Goal: Find specific page/section: Find specific page/section

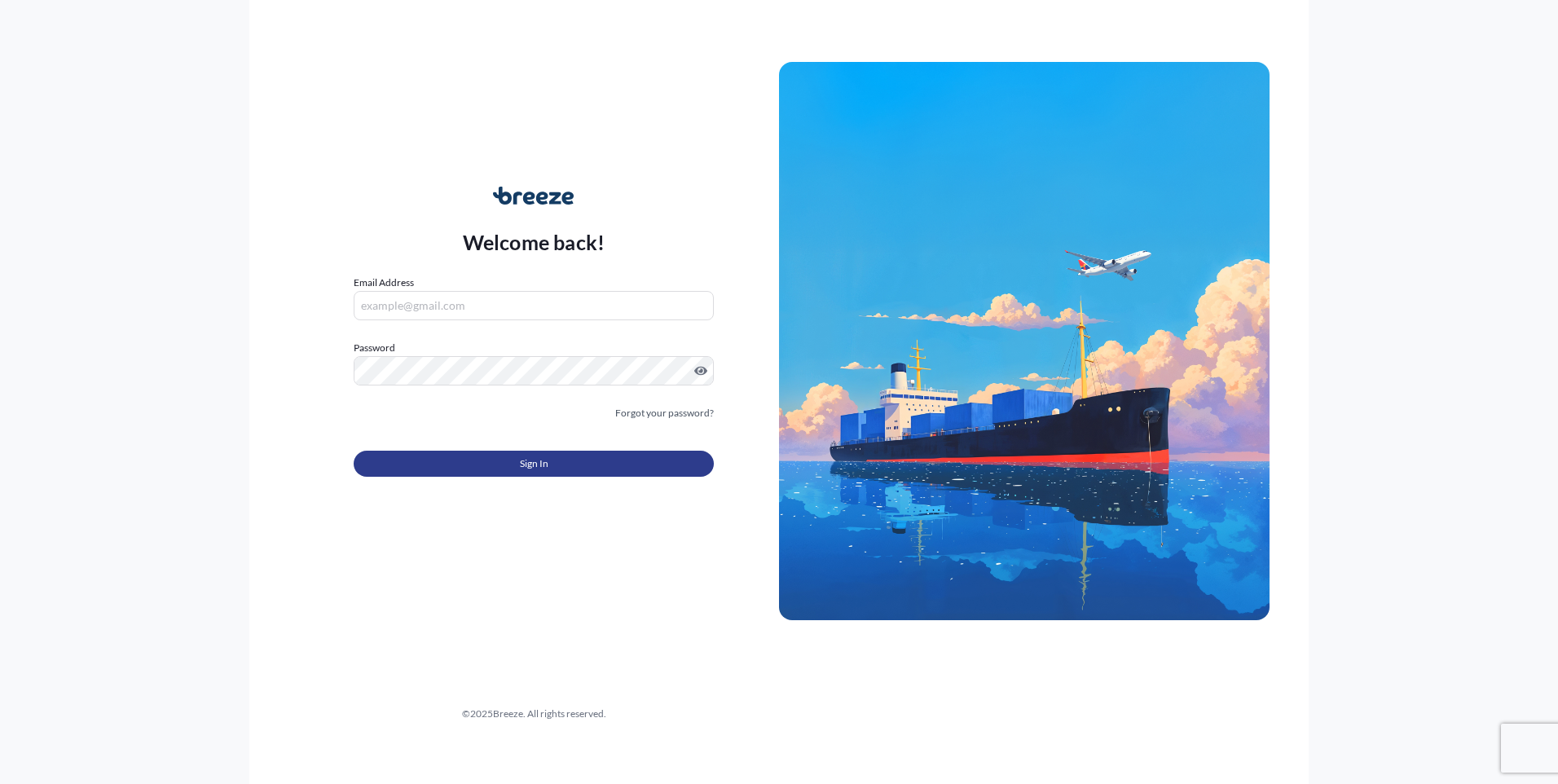
type input "[EMAIL_ADDRESS][DOMAIN_NAME]"
click at [548, 458] on span "Sign In" at bounding box center [534, 464] width 29 height 17
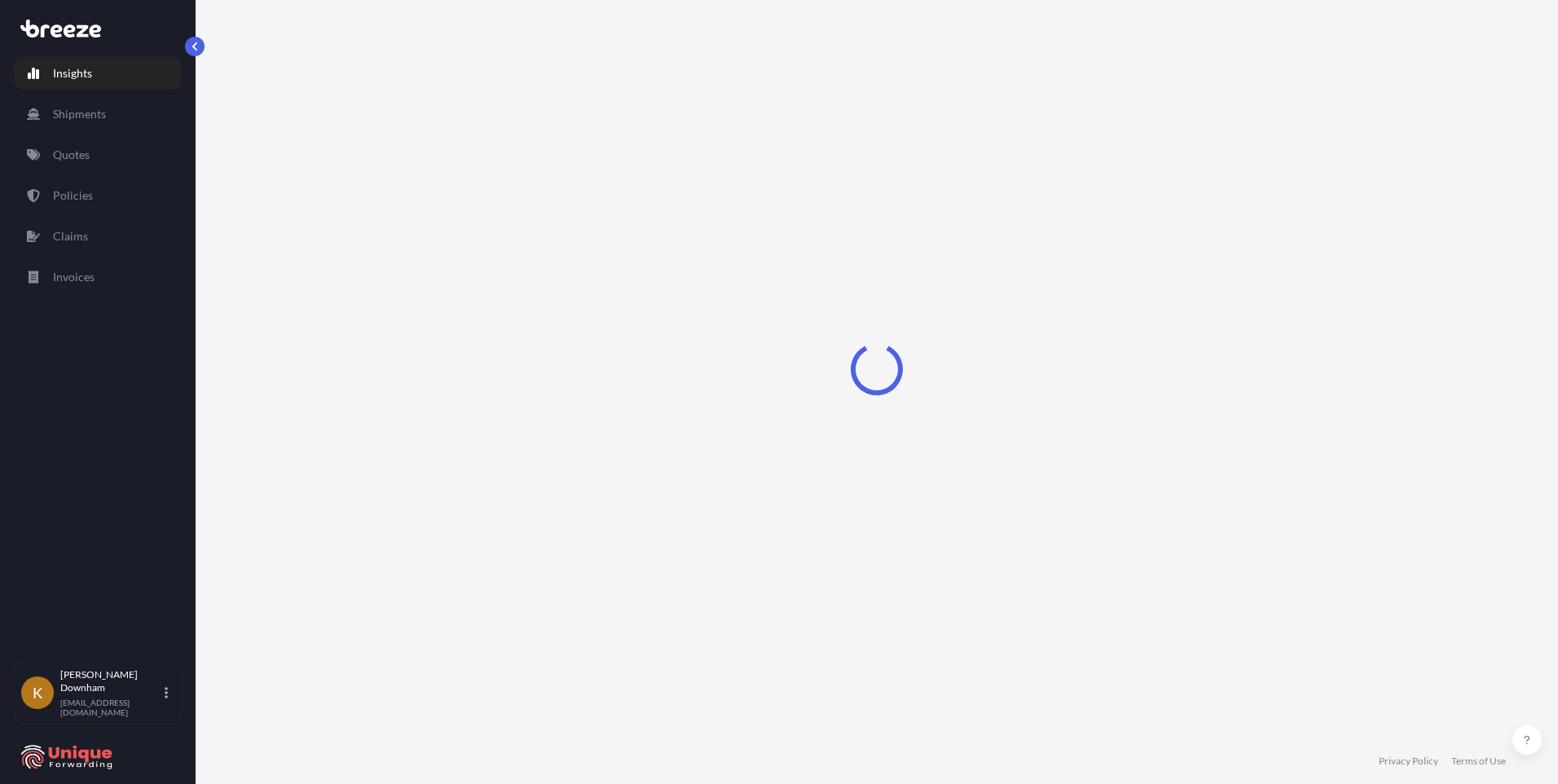
select select "2025"
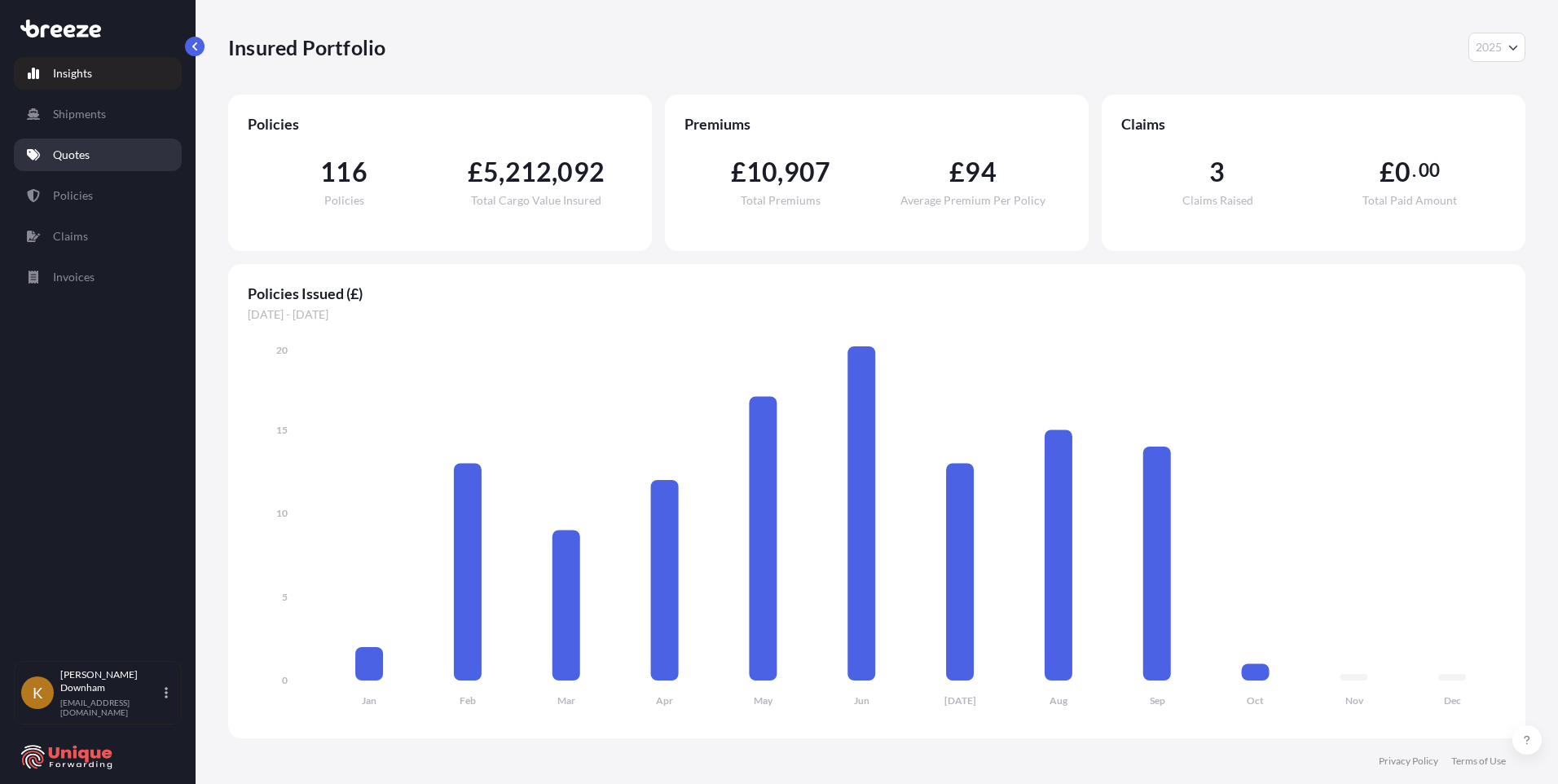
click at [63, 153] on p "Quotes" at bounding box center [71, 155] width 36 height 17
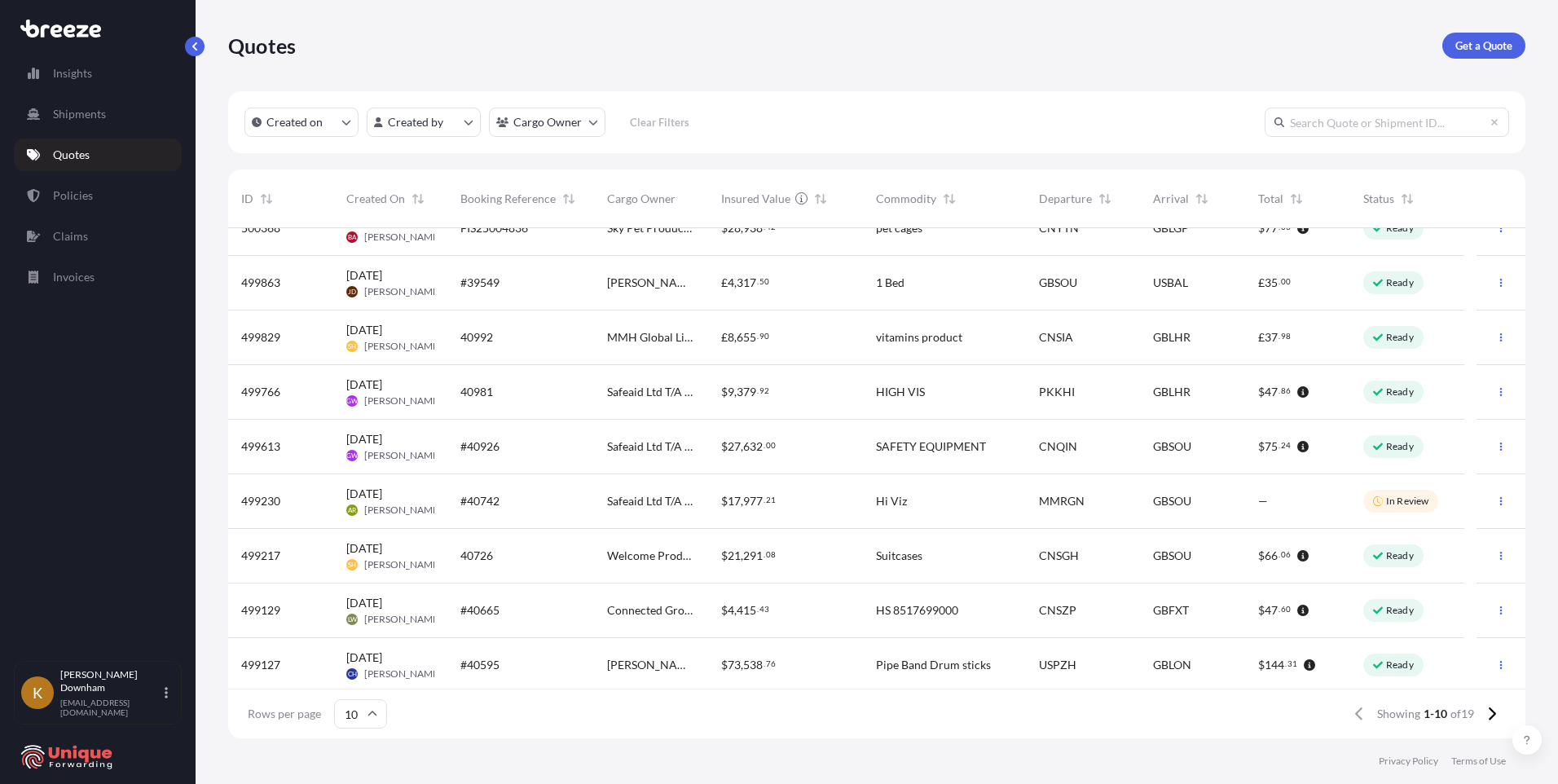
scroll to position [86, 0]
click at [1490, 710] on icon at bounding box center [1492, 714] width 9 height 15
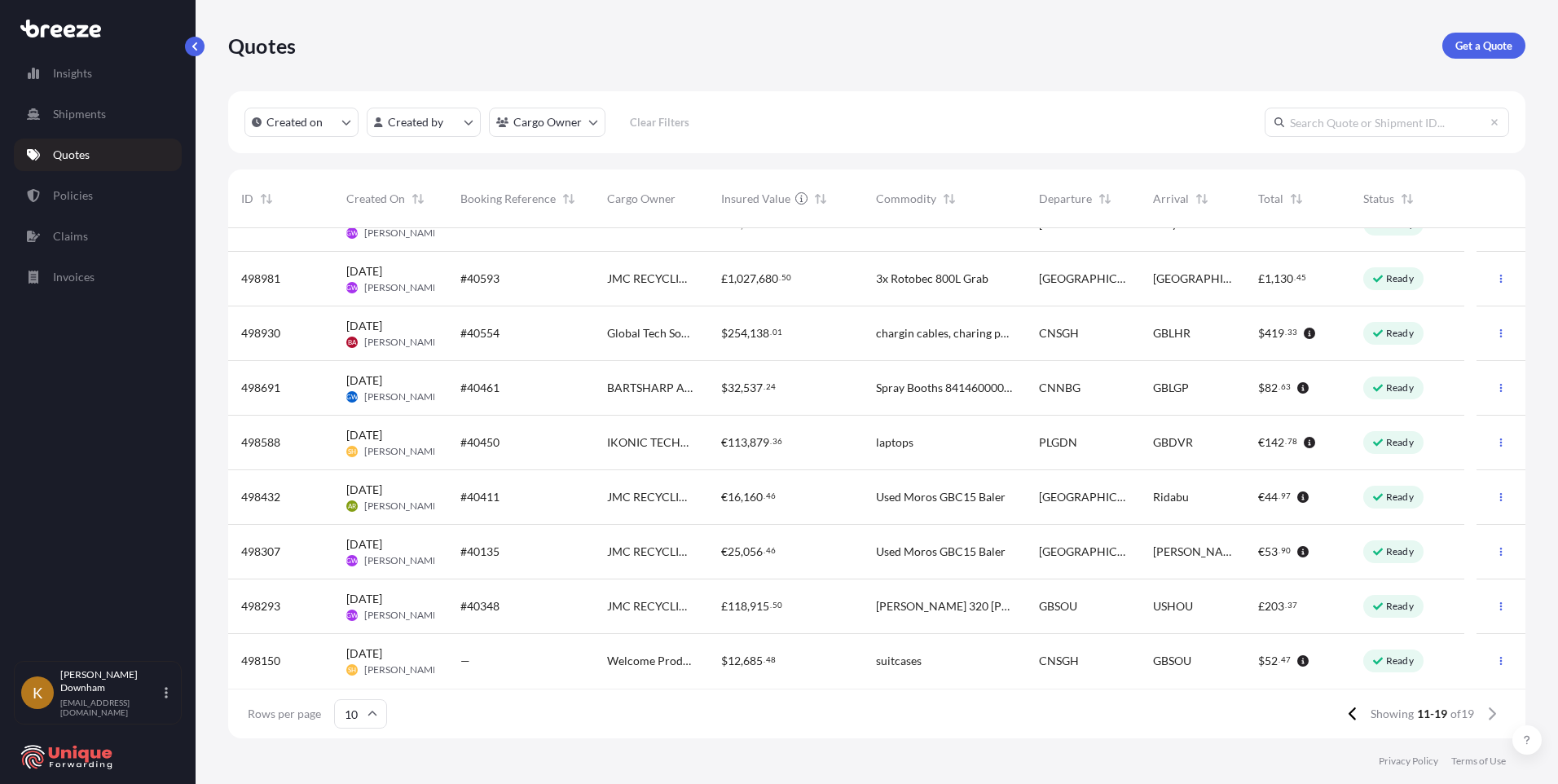
scroll to position [0, 0]
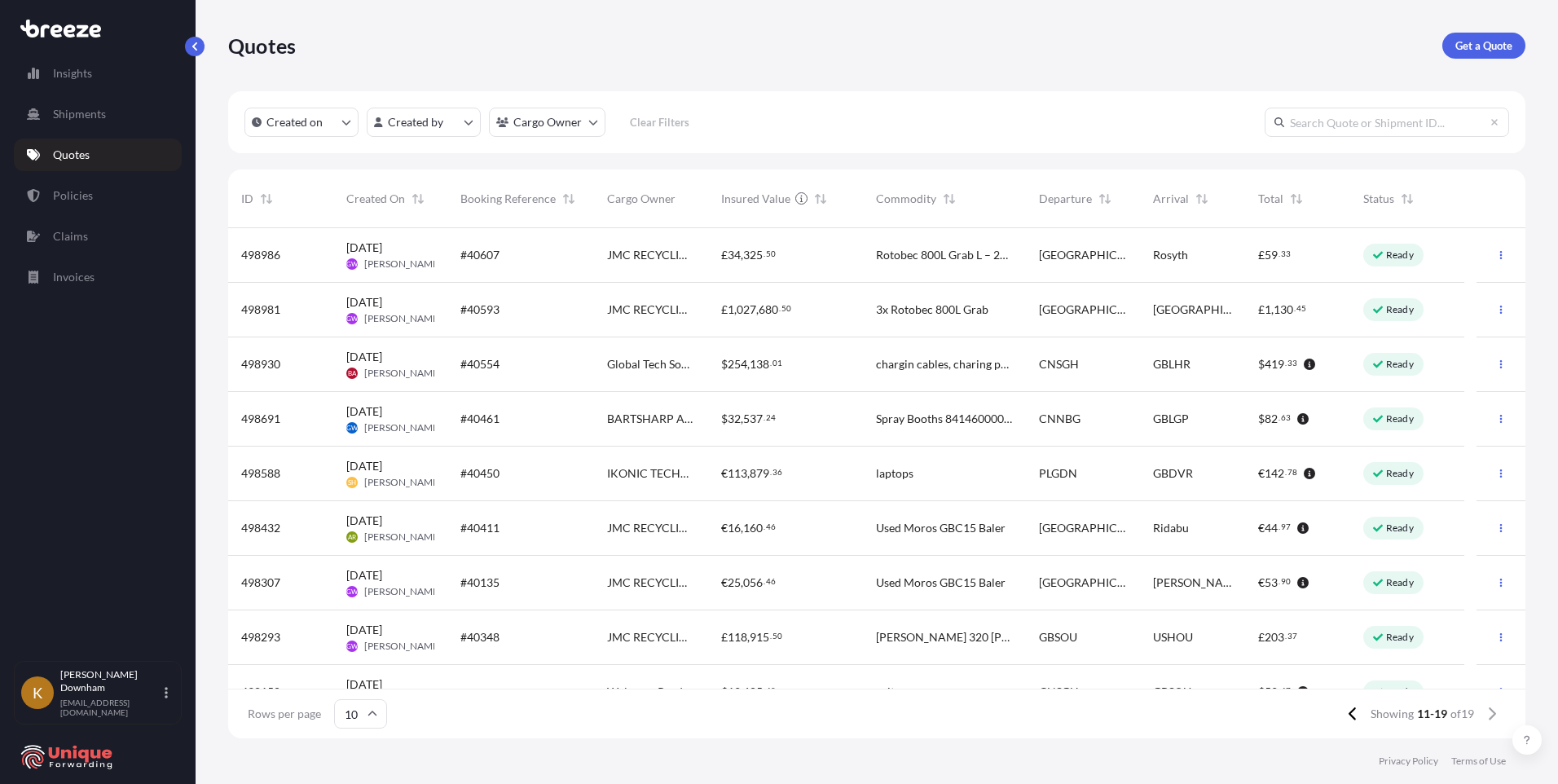
click at [340, 166] on div "Created on Created by Cargo Owner Clear Filters ID Created On Booking Reference…" at bounding box center [876, 415] width 1298 height 647
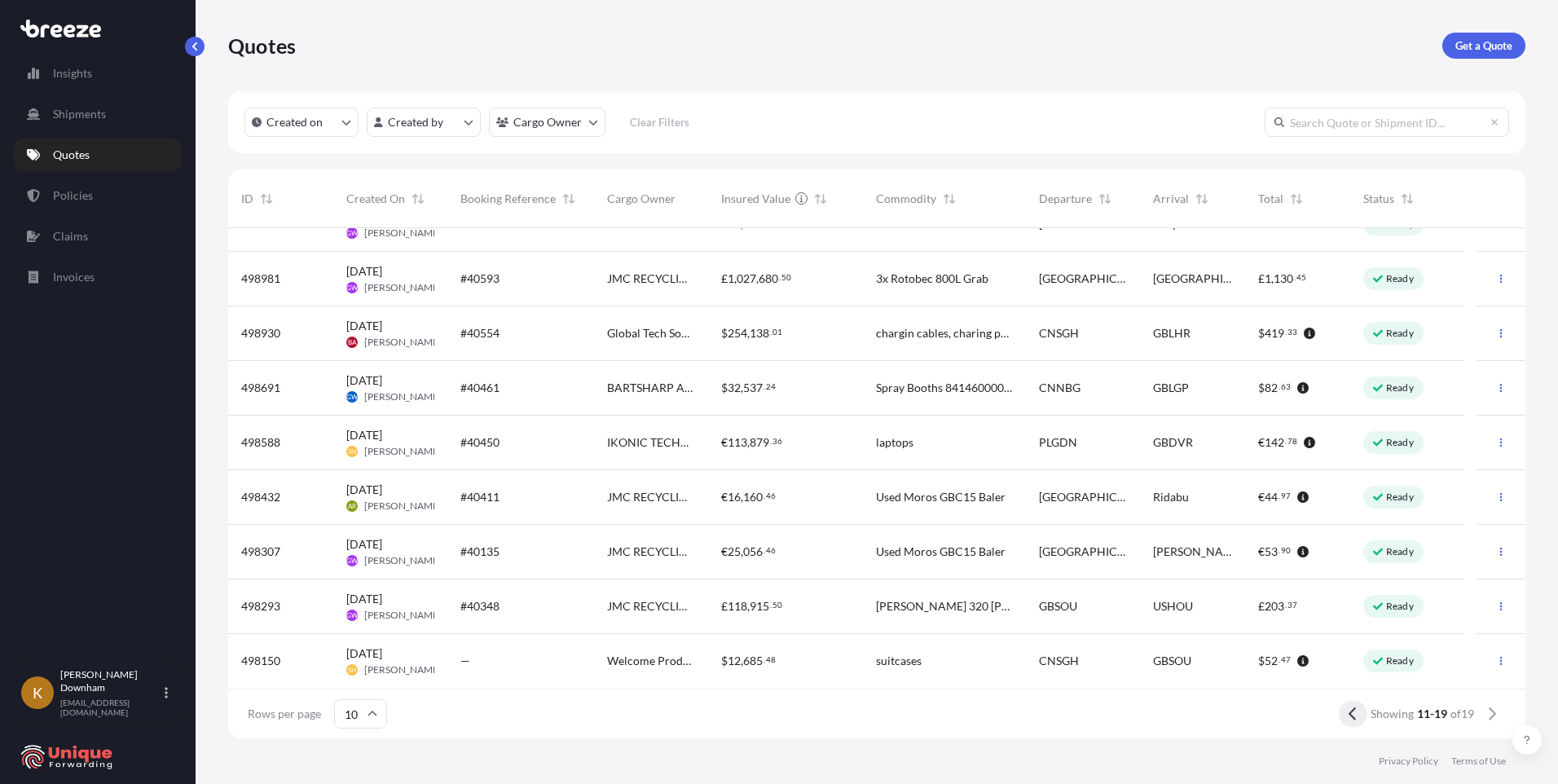
click at [1349, 718] on icon at bounding box center [1353, 714] width 9 height 15
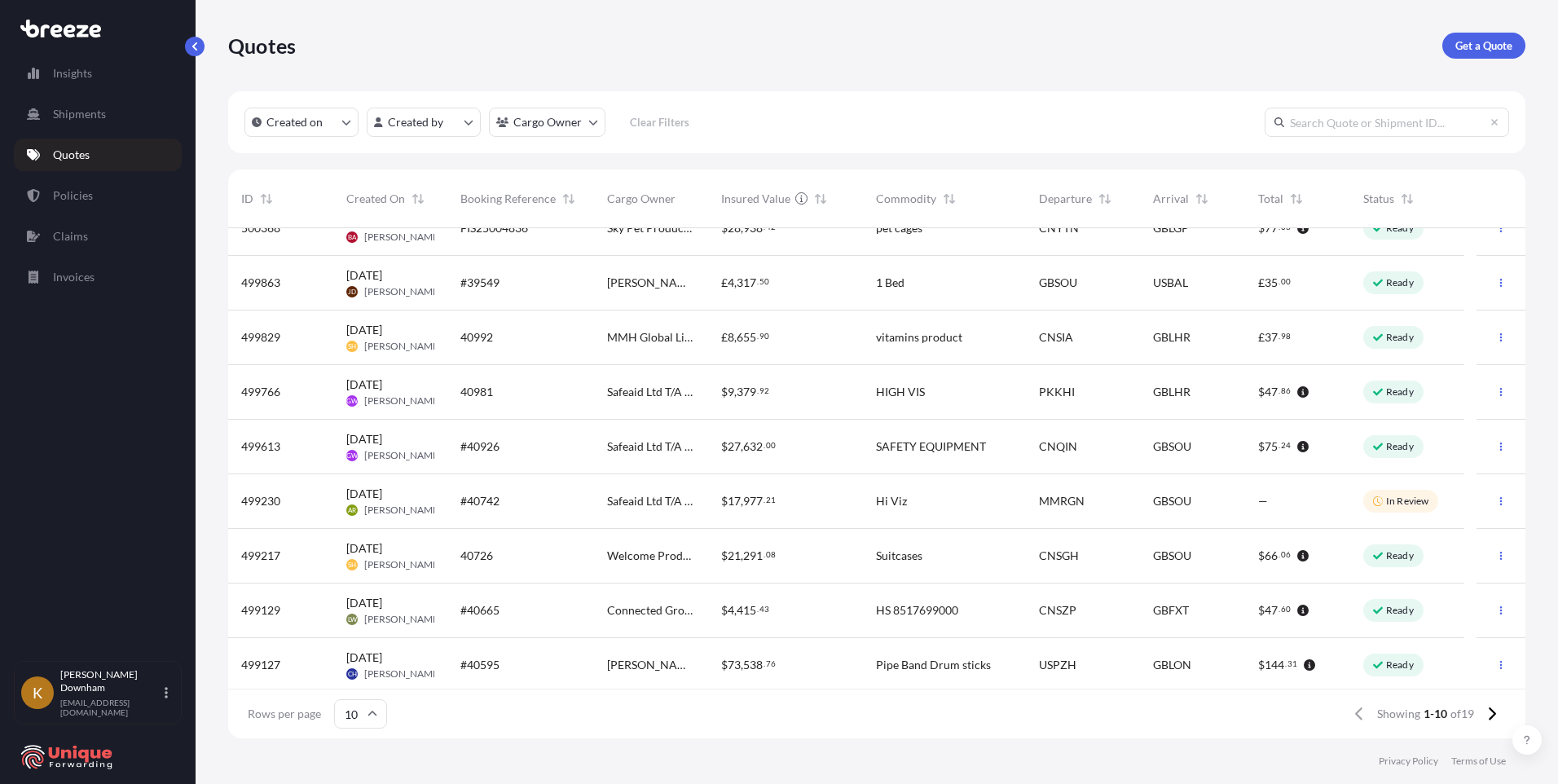
scroll to position [86, 0]
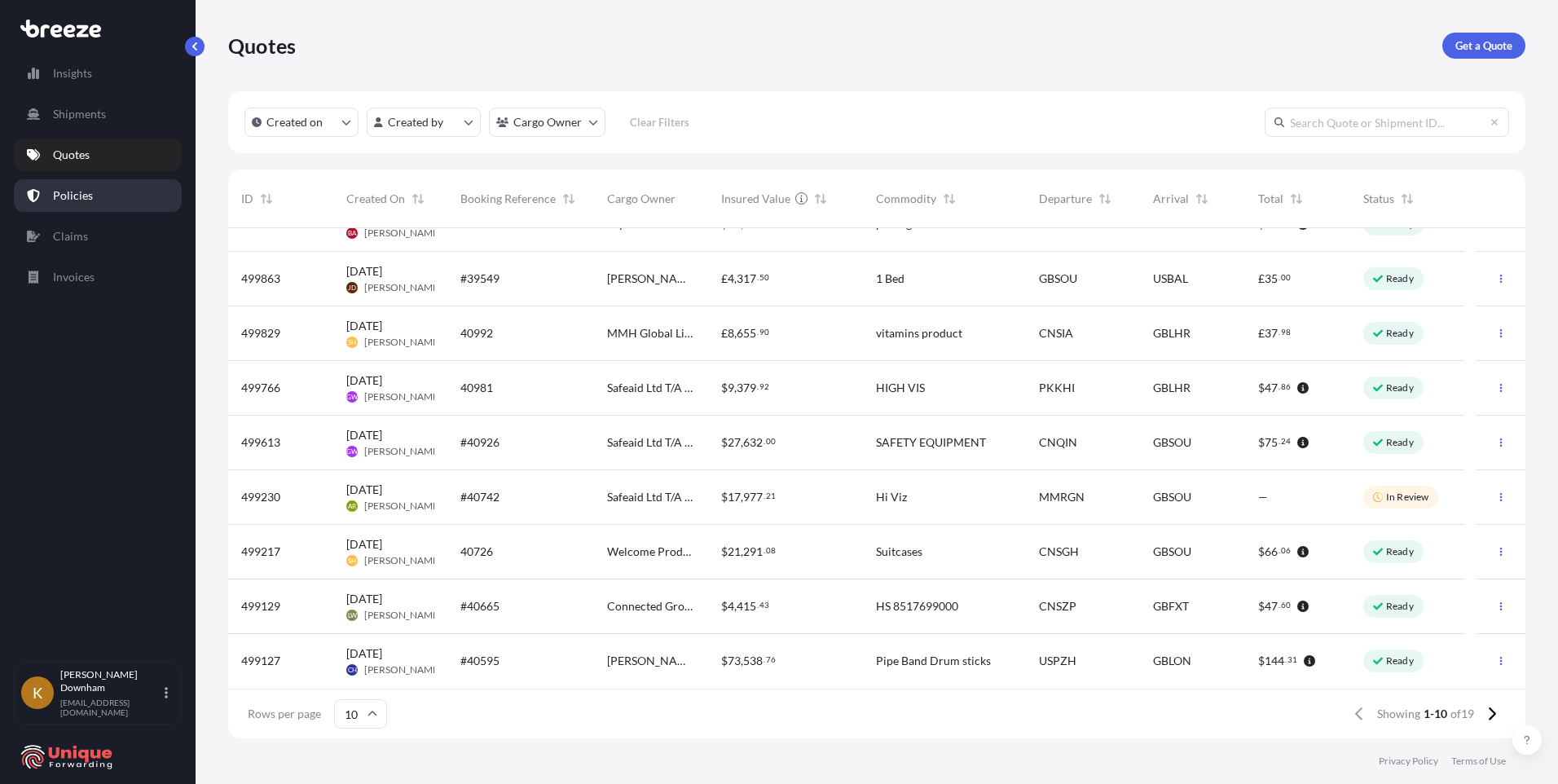
click at [83, 194] on p "Policies" at bounding box center [73, 196] width 40 height 17
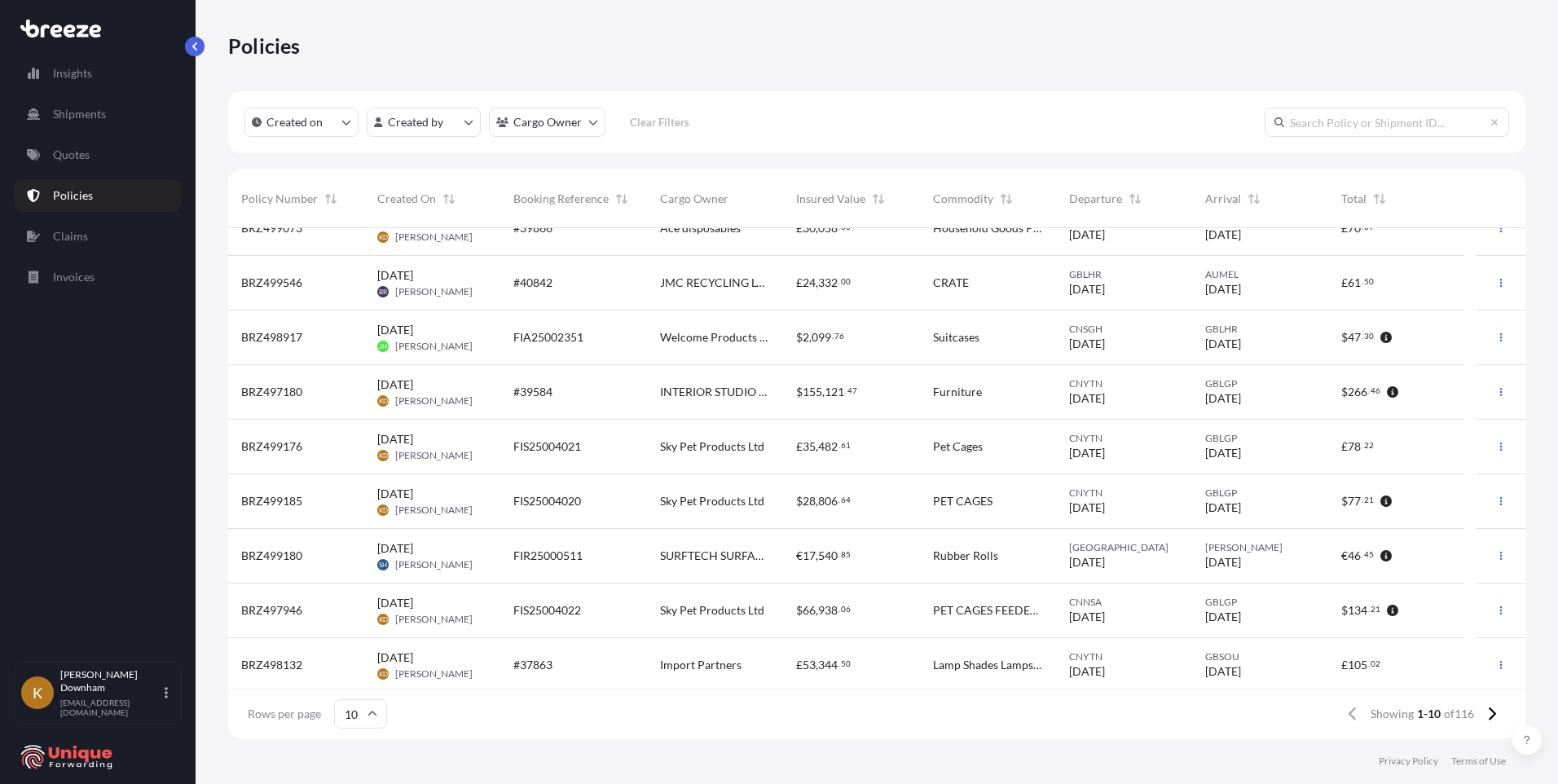
scroll to position [86, 0]
click at [1487, 716] on icon at bounding box center [1492, 714] width 9 height 15
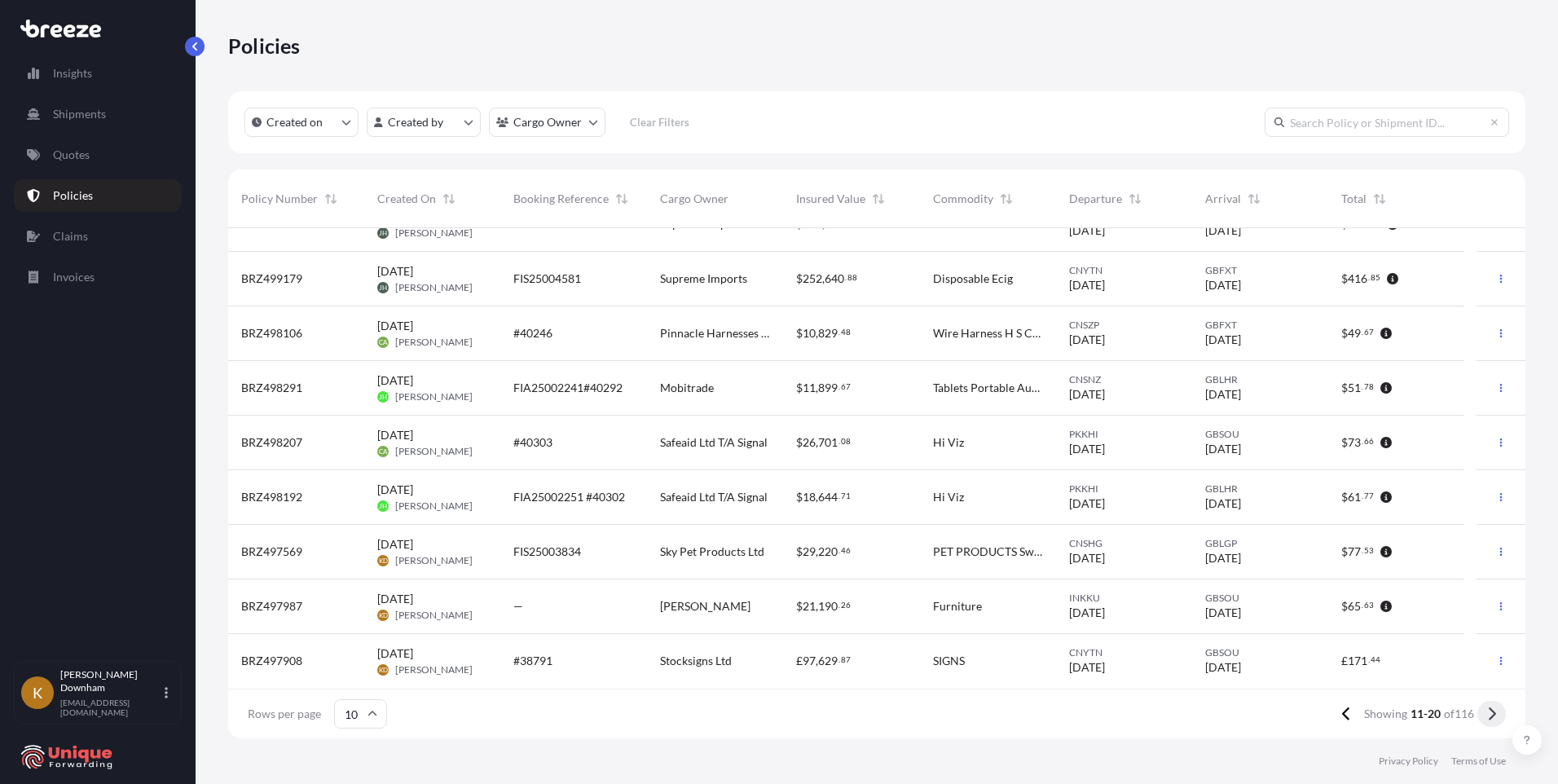
click at [1489, 718] on icon at bounding box center [1492, 714] width 9 height 15
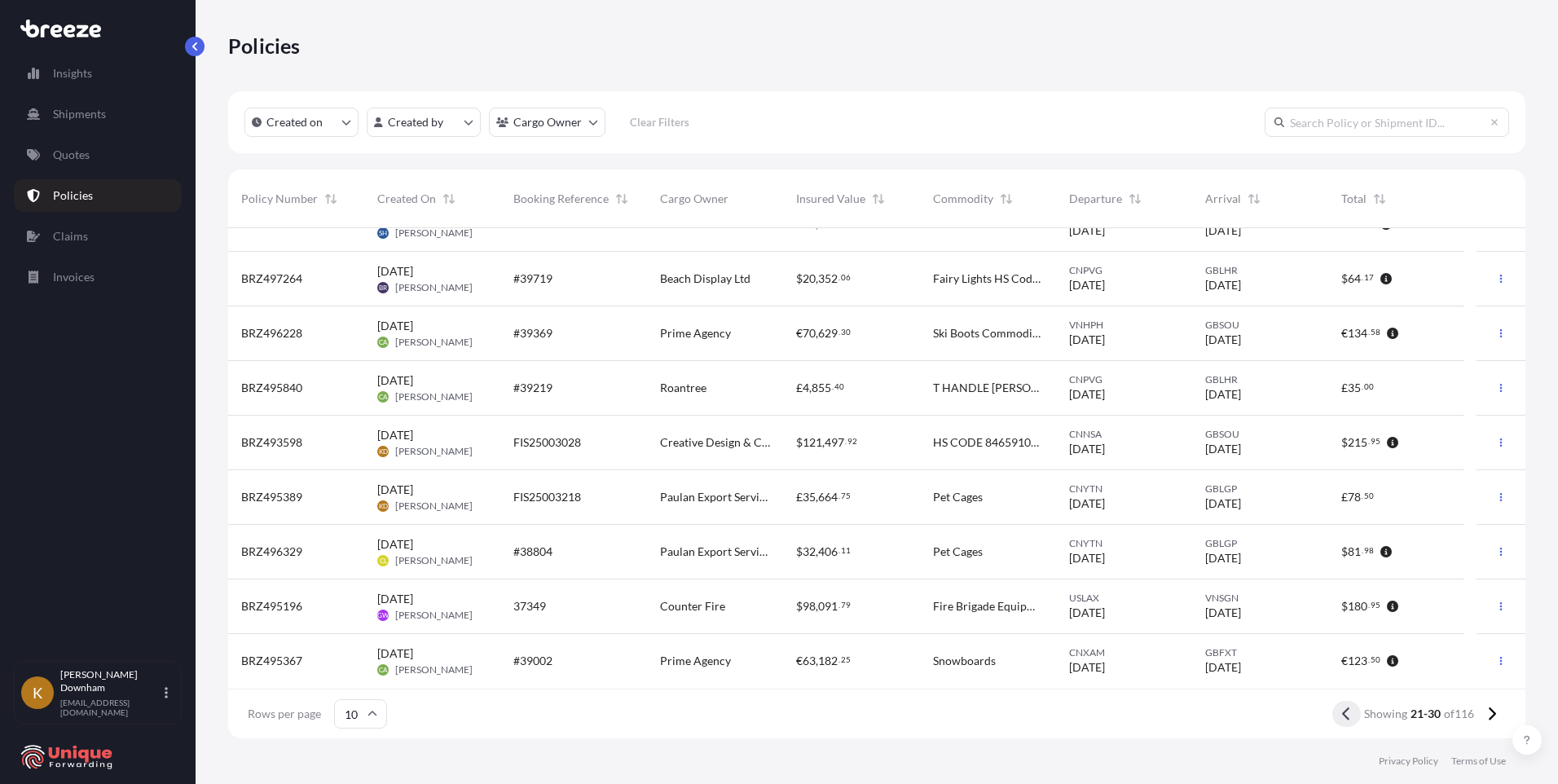
click at [1344, 717] on icon at bounding box center [1346, 714] width 7 height 13
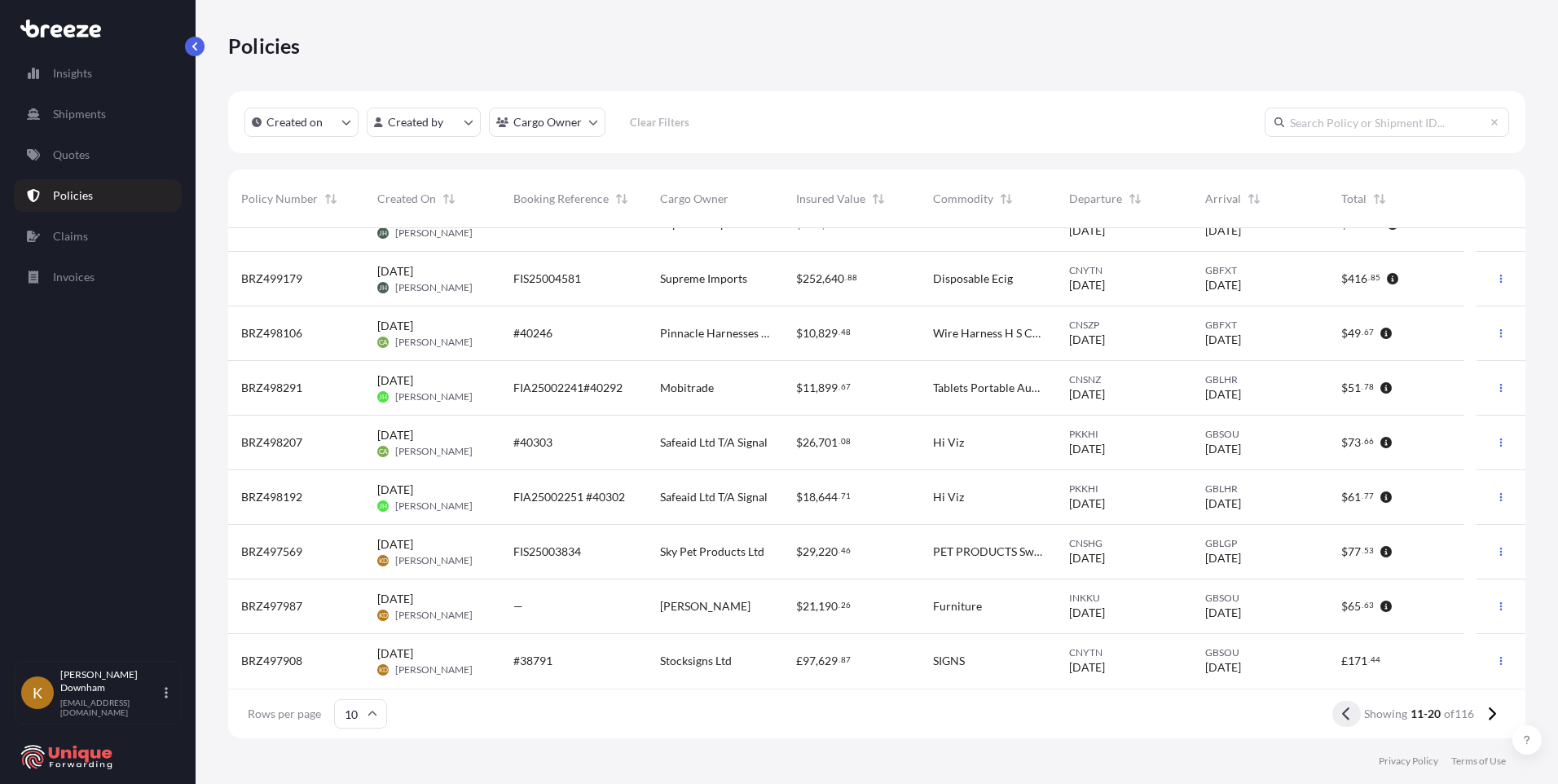
click at [1343, 711] on icon at bounding box center [1346, 714] width 7 height 13
